Goal: Task Accomplishment & Management: Manage account settings

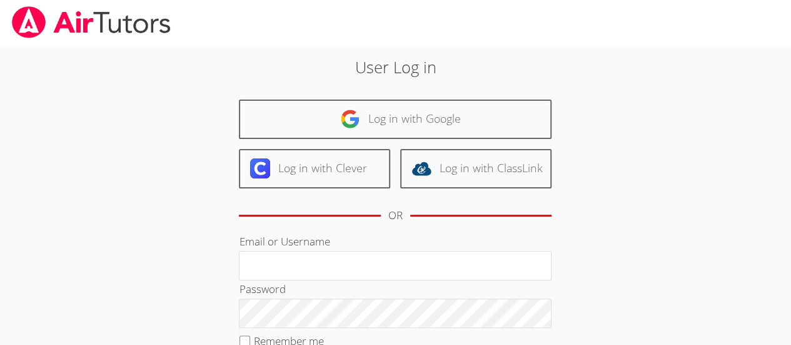
type input "[PERSON_NAME][EMAIL_ADDRESS][DOMAIN_NAME]"
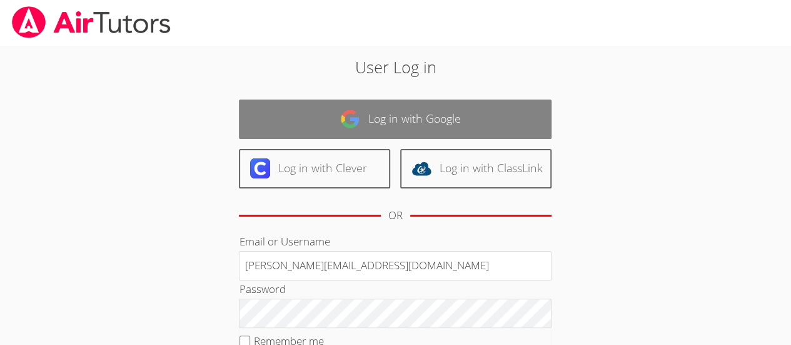
click at [408, 110] on link "Log in with Google" at bounding box center [395, 118] width 313 height 39
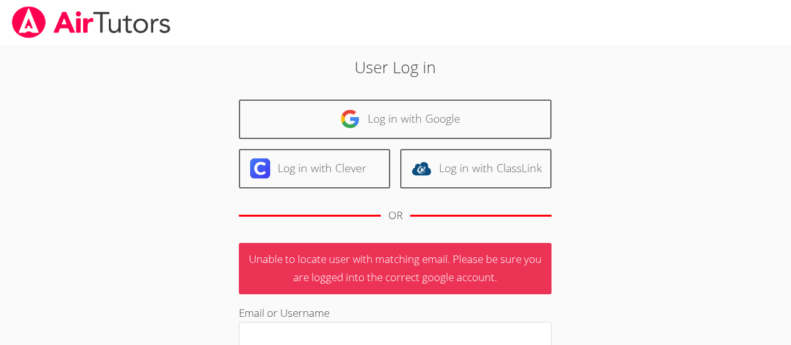
scroll to position [5, 0]
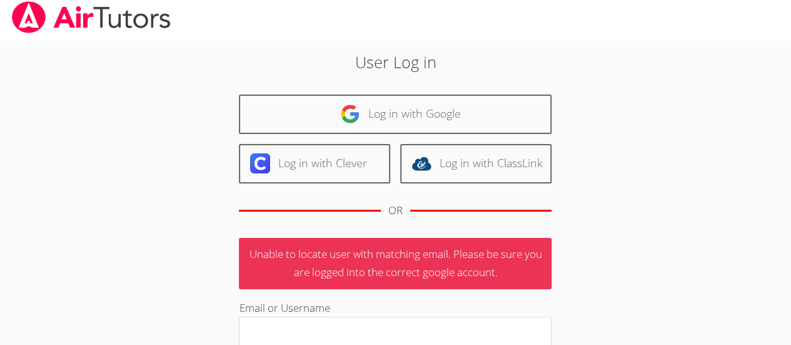
type input "[PERSON_NAME][EMAIL_ADDRESS][DOMAIN_NAME]"
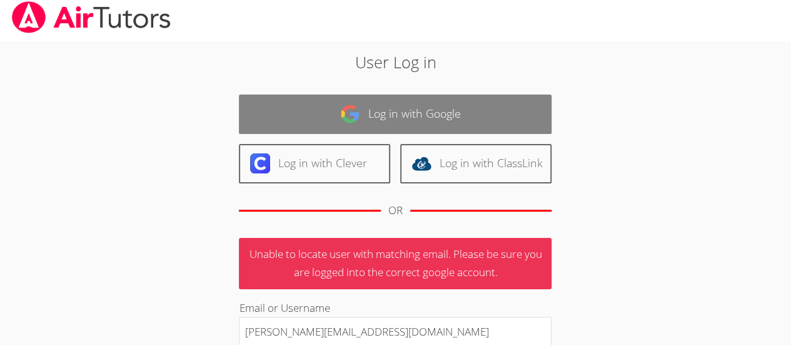
click at [478, 113] on link "Log in with Google" at bounding box center [395, 113] width 313 height 39
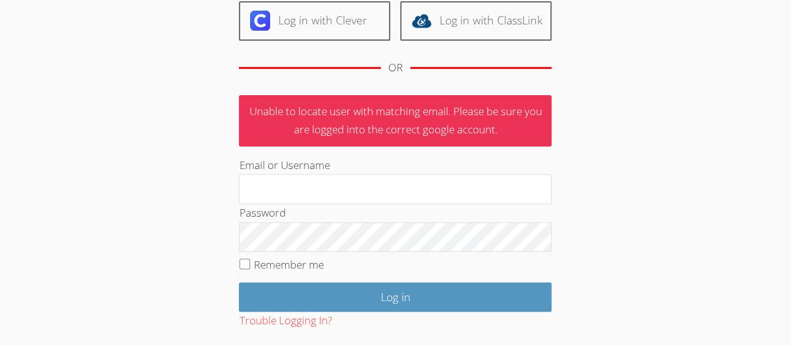
scroll to position [153, 0]
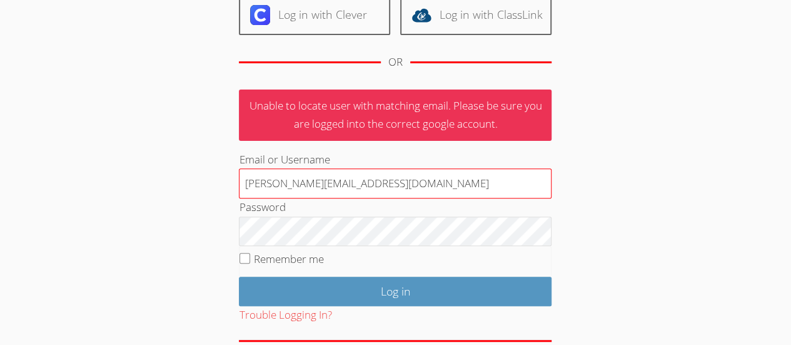
click at [389, 178] on input "Deniseandrews@airtutors.org" at bounding box center [395, 183] width 313 height 30
type input "Deniseandrewstutor@gmail.com"
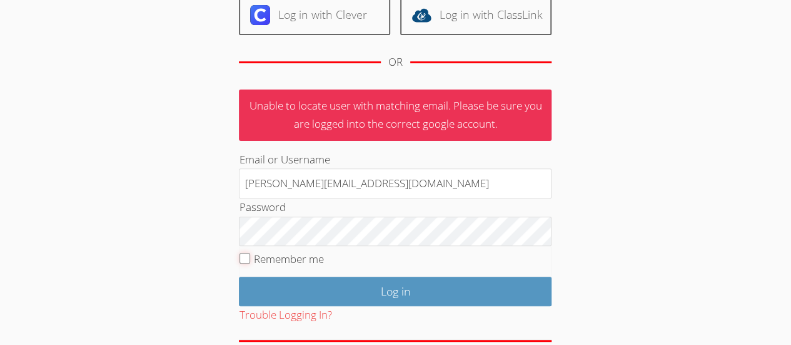
click at [246, 256] on input "Remember me" at bounding box center [244, 258] width 11 height 11
checkbox input "true"
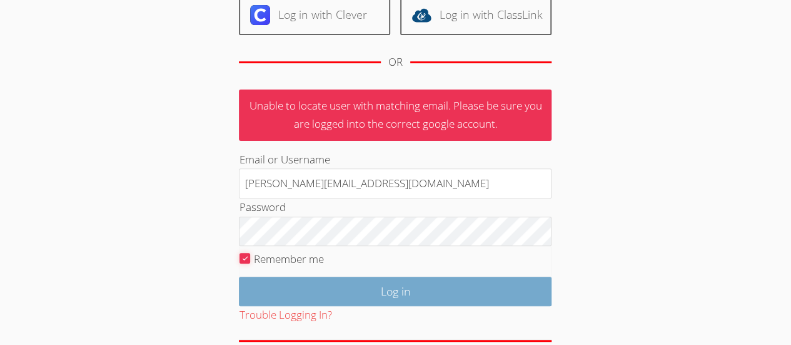
click at [478, 280] on input "Log in" at bounding box center [395, 290] width 313 height 29
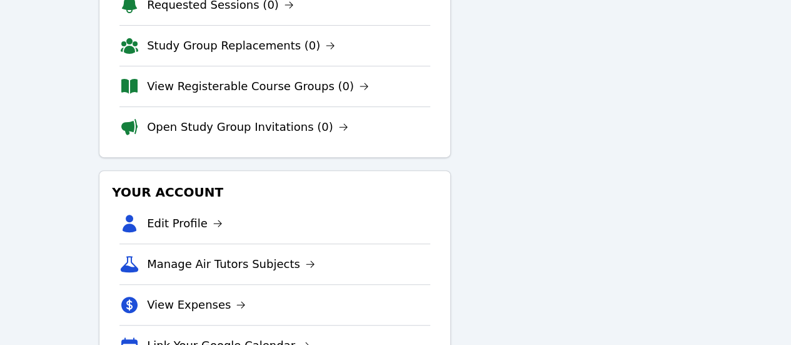
scroll to position [185, 0]
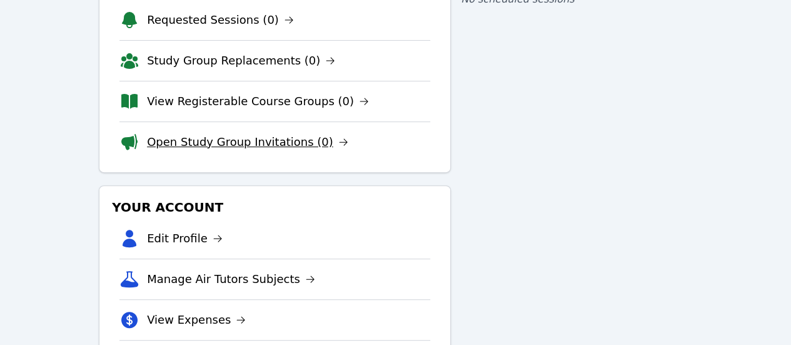
click at [298, 142] on link "Open Study Group Invitations (0)" at bounding box center [247, 142] width 201 height 18
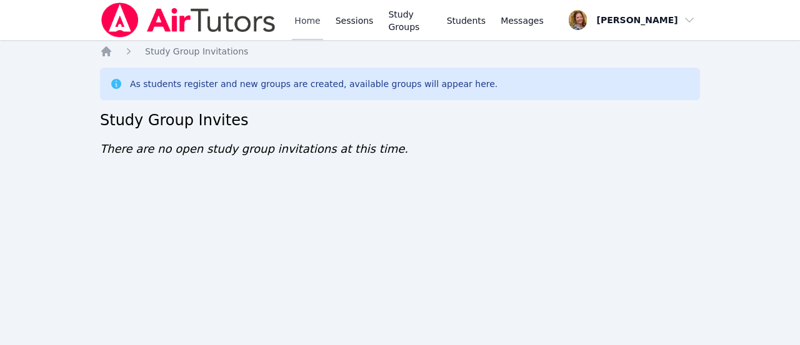
click at [303, 21] on link "Home" at bounding box center [307, 20] width 31 height 40
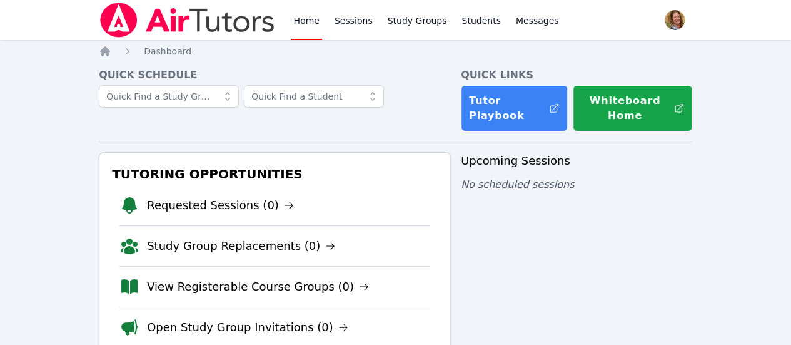
click at [661, 23] on span "button" at bounding box center [675, 20] width 28 height 28
click at [605, 70] on button "Logout" at bounding box center [625, 71] width 120 height 23
